Goal: Transaction & Acquisition: Subscribe to service/newsletter

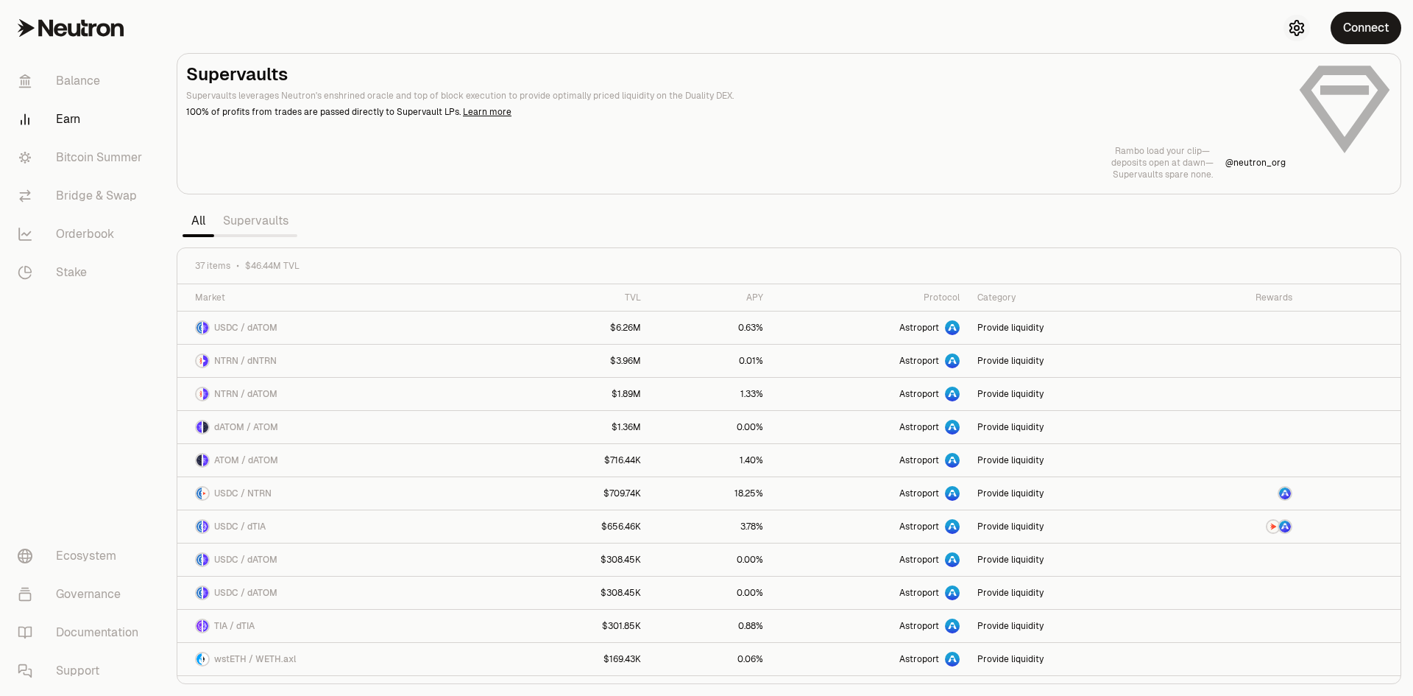
drag, startPoint x: 1285, startPoint y: 35, endPoint x: 1297, endPoint y: 26, distance: 15.8
click at [1286, 35] on div "Connect" at bounding box center [1342, 28] width 141 height 56
click at [1297, 26] on icon "button" at bounding box center [1297, 28] width 6 height 6
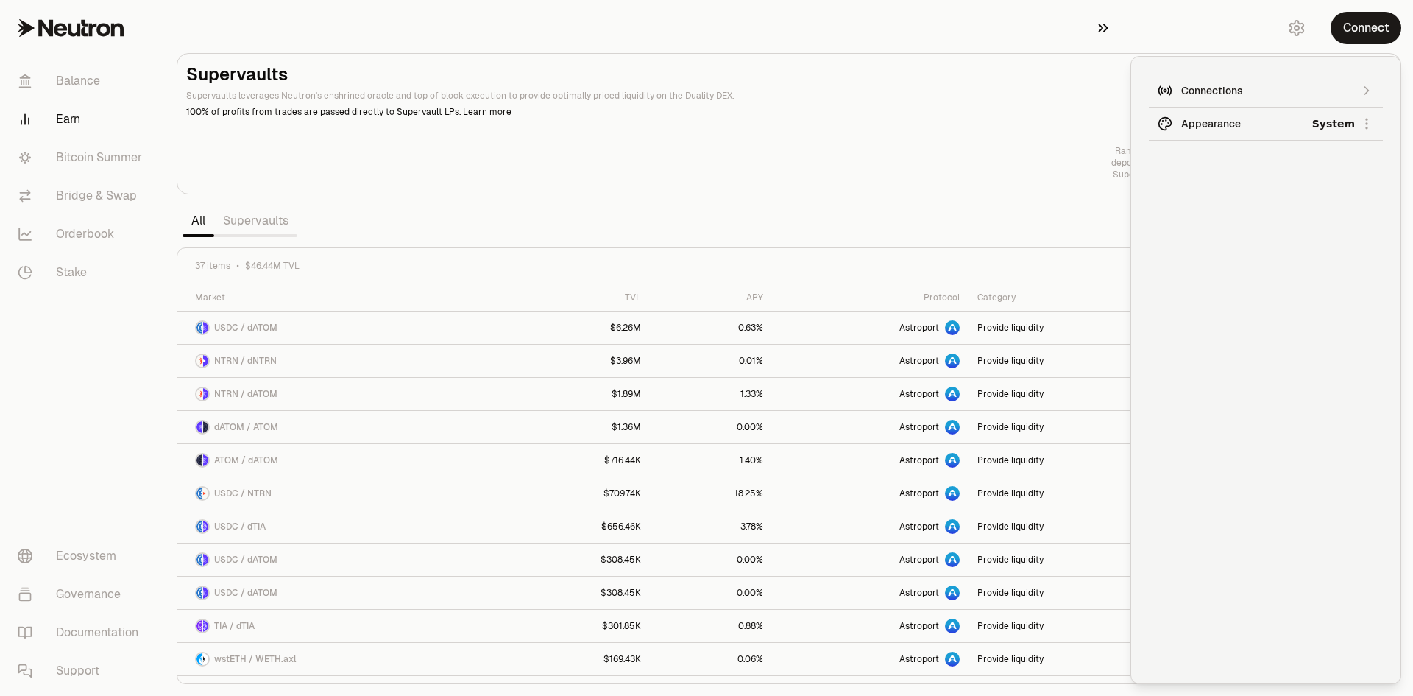
click at [1095, 24] on button "button" at bounding box center [1107, 28] width 47 height 56
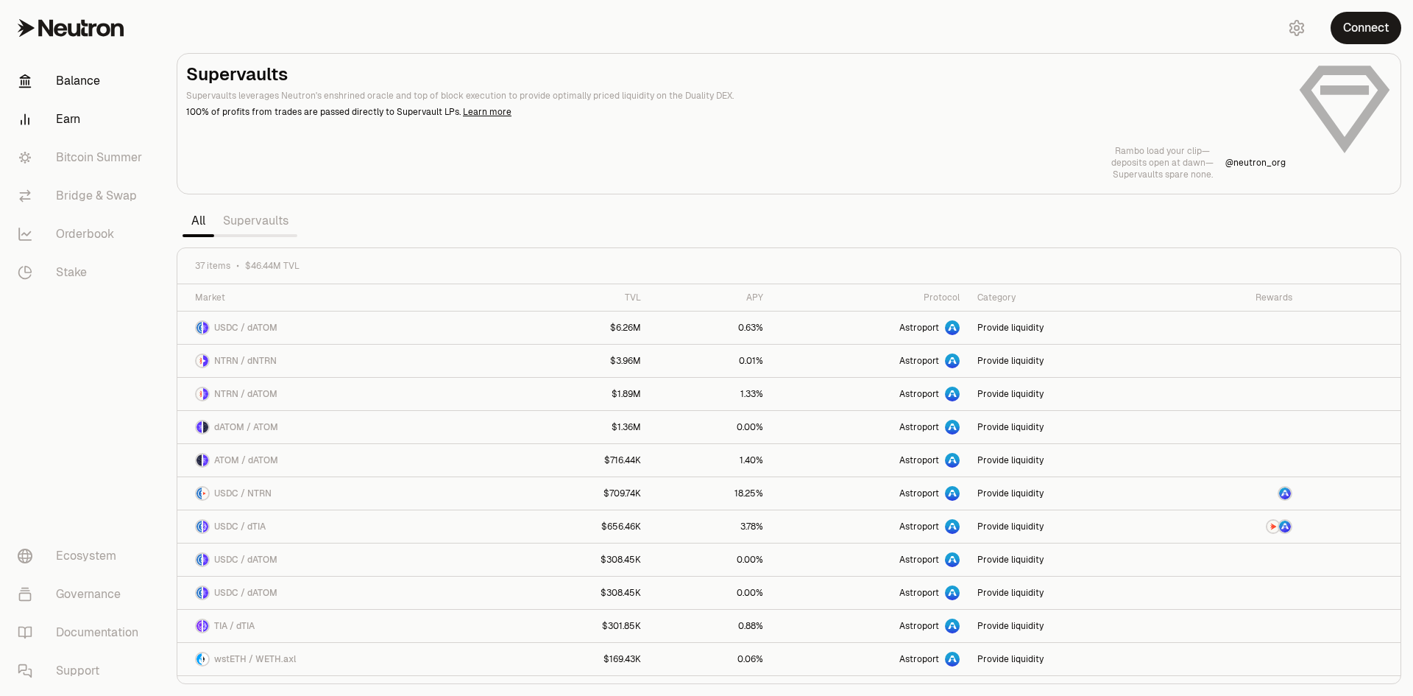
click at [117, 85] on link "Balance" at bounding box center [82, 81] width 153 height 38
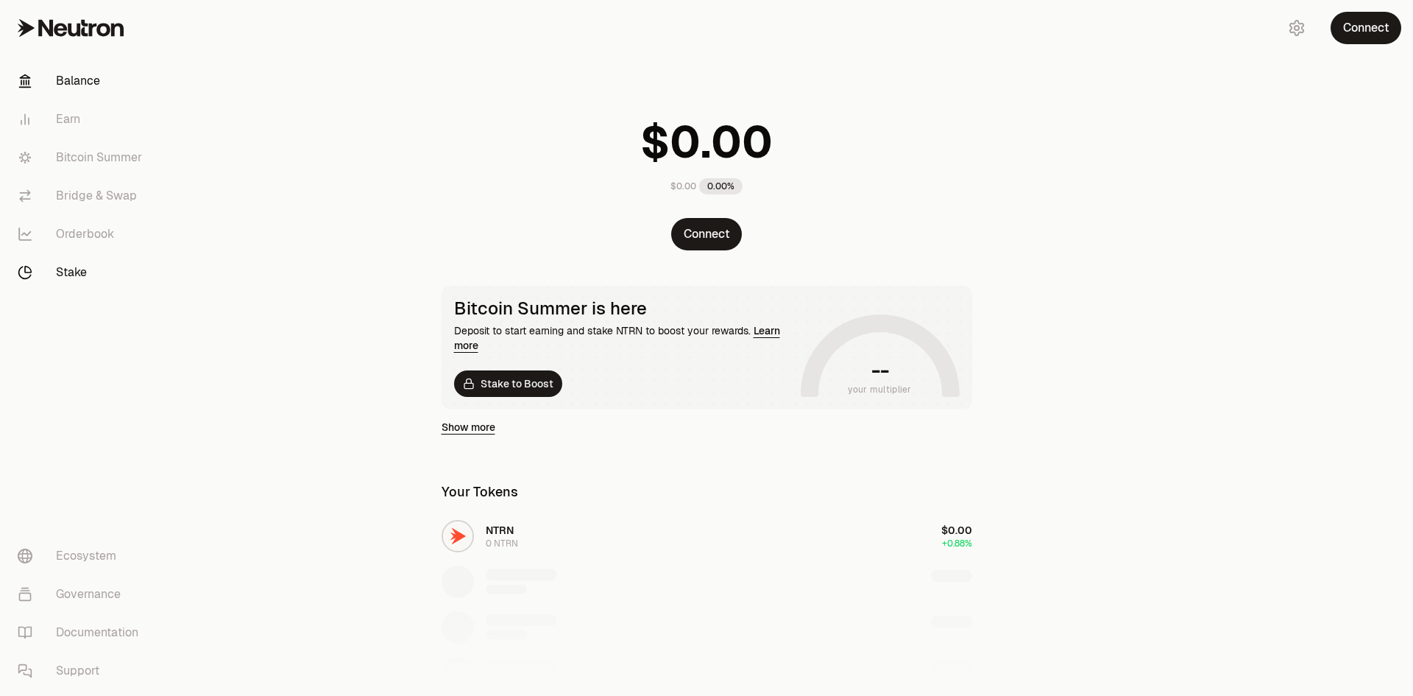
click at [96, 267] on link "Stake" at bounding box center [82, 272] width 153 height 38
